Goal: Check status: Check status

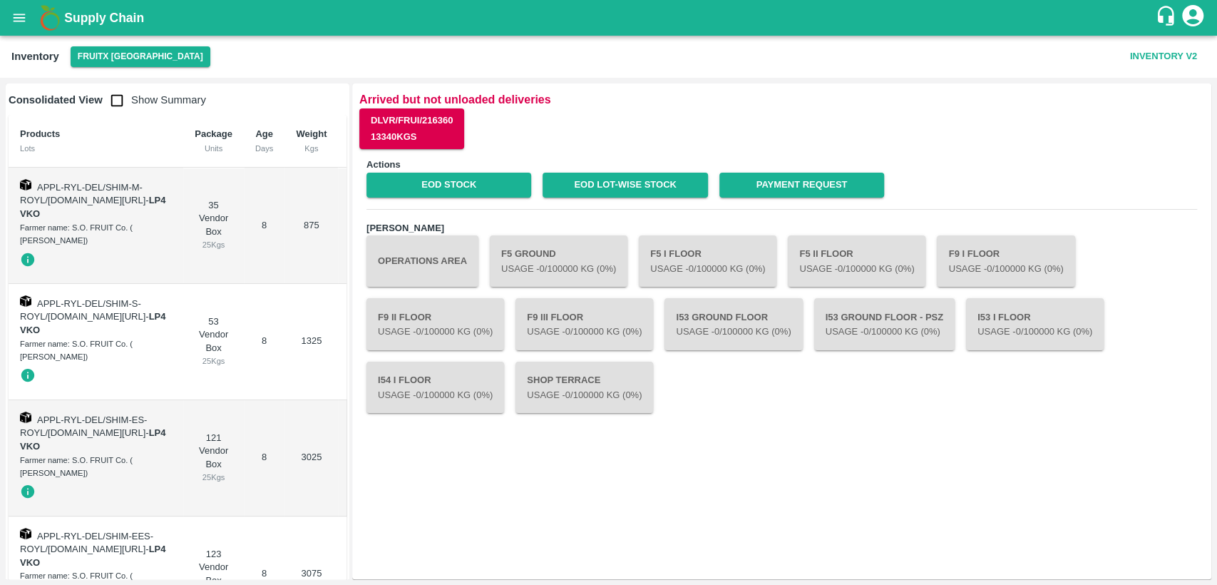
click at [24, 25] on icon "open drawer" at bounding box center [19, 18] width 16 height 16
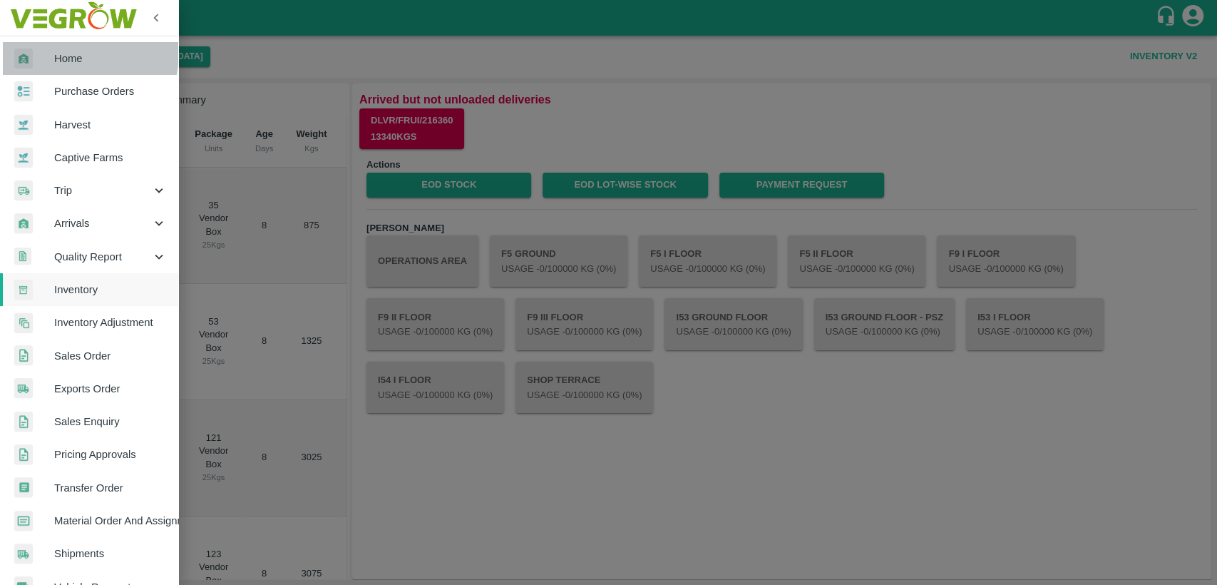
click at [46, 51] on div at bounding box center [34, 58] width 40 height 21
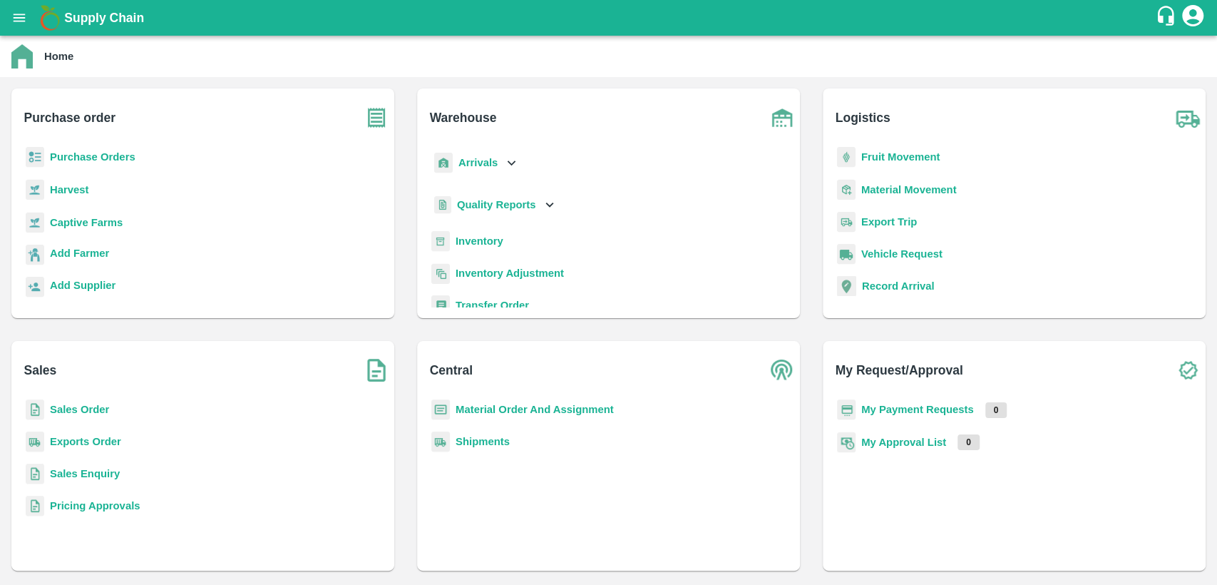
click at [71, 414] on b "Sales Order" at bounding box center [79, 409] width 59 height 11
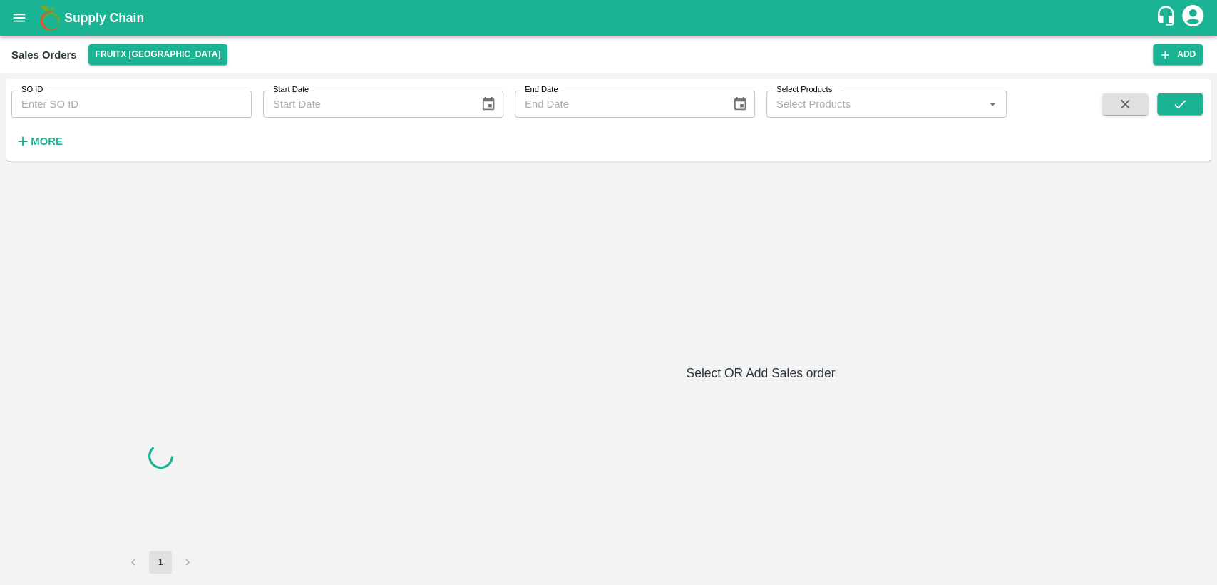
click at [112, 105] on input "SO ID" at bounding box center [131, 104] width 240 height 27
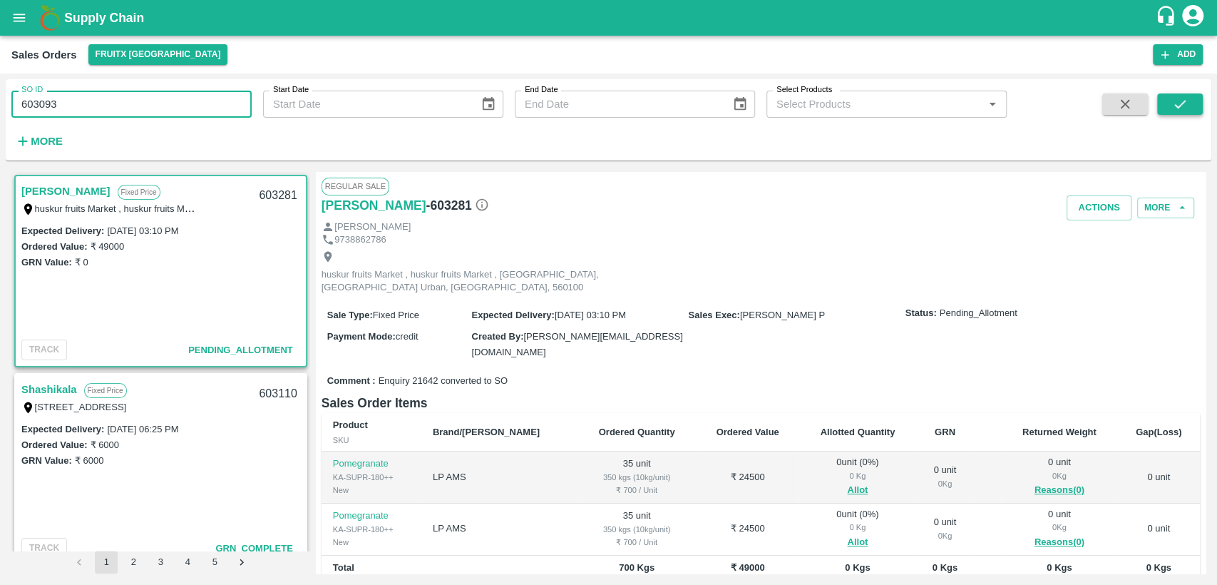
type input "603093"
click at [1178, 100] on icon "submit" at bounding box center [1180, 104] width 16 height 16
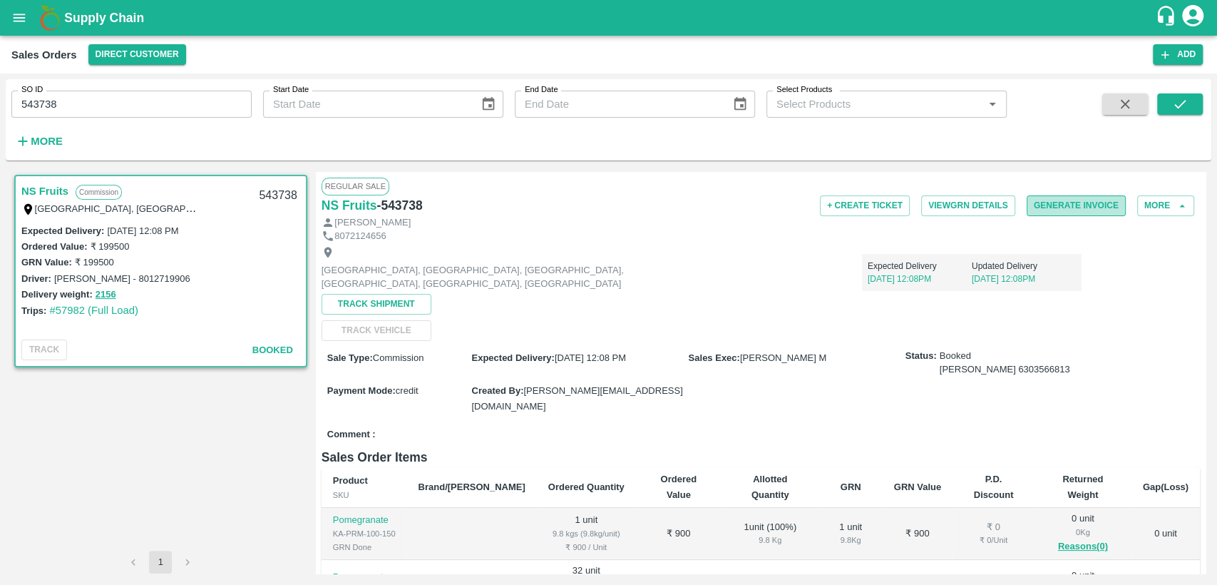
click at [1059, 204] on button "Generate Invoice" at bounding box center [1076, 205] width 99 height 21
